Goal: Find specific page/section: Find specific page/section

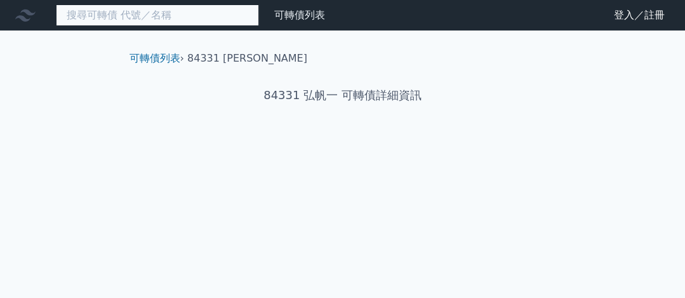
click at [183, 11] on input at bounding box center [157, 15] width 203 height 22
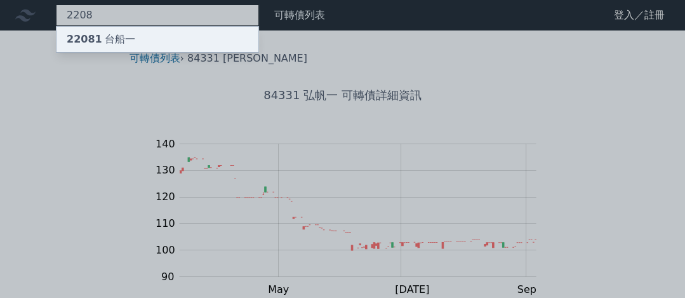
type input "2208"
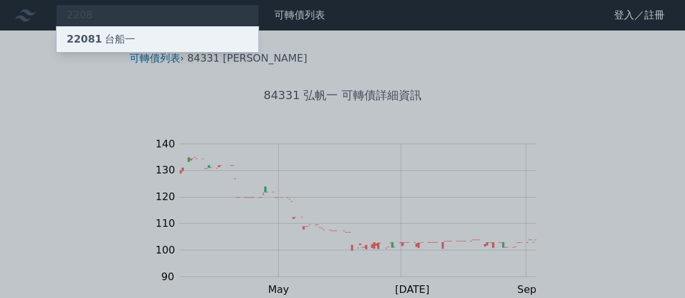
click at [168, 34] on div "22081 台船一" at bounding box center [158, 39] width 202 height 25
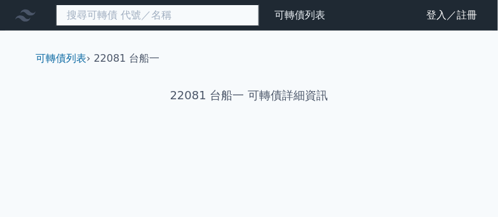
click at [160, 21] on input at bounding box center [157, 15] width 203 height 22
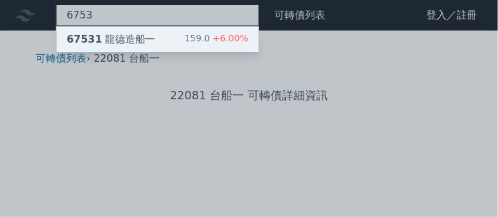
type input "6753"
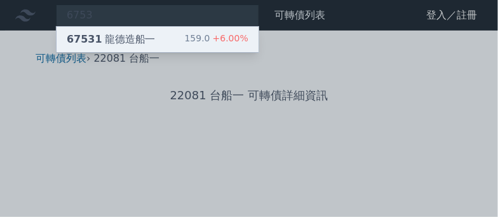
click at [145, 37] on div "67531 龍德造船一" at bounding box center [111, 39] width 89 height 15
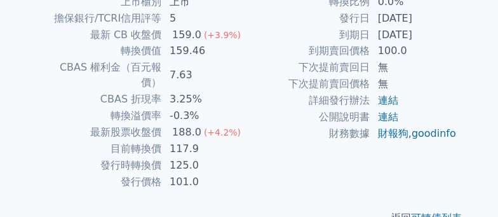
scroll to position [358, 0]
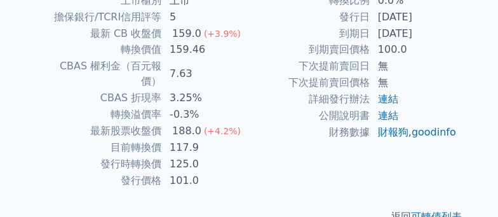
click at [229, 107] on td "-0.3%" at bounding box center [205, 115] width 87 height 17
